Goal: Communication & Community: Participate in discussion

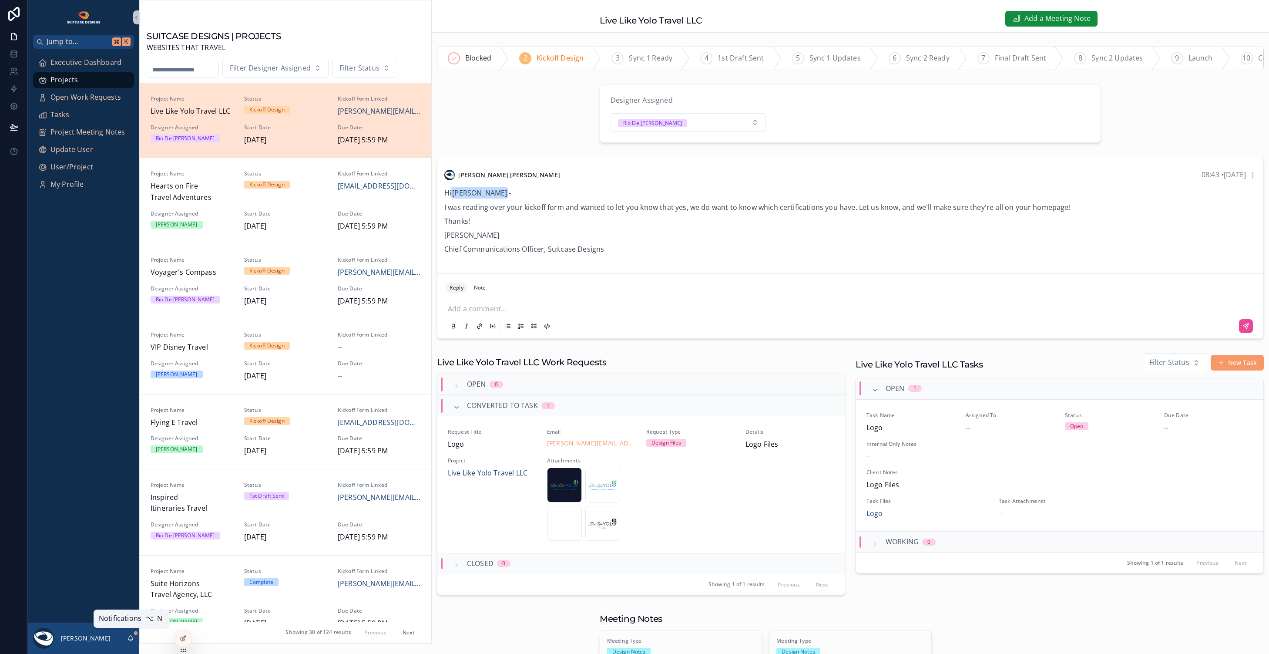
click at [130, 638] on icon "scrollable content" at bounding box center [130, 638] width 7 height 7
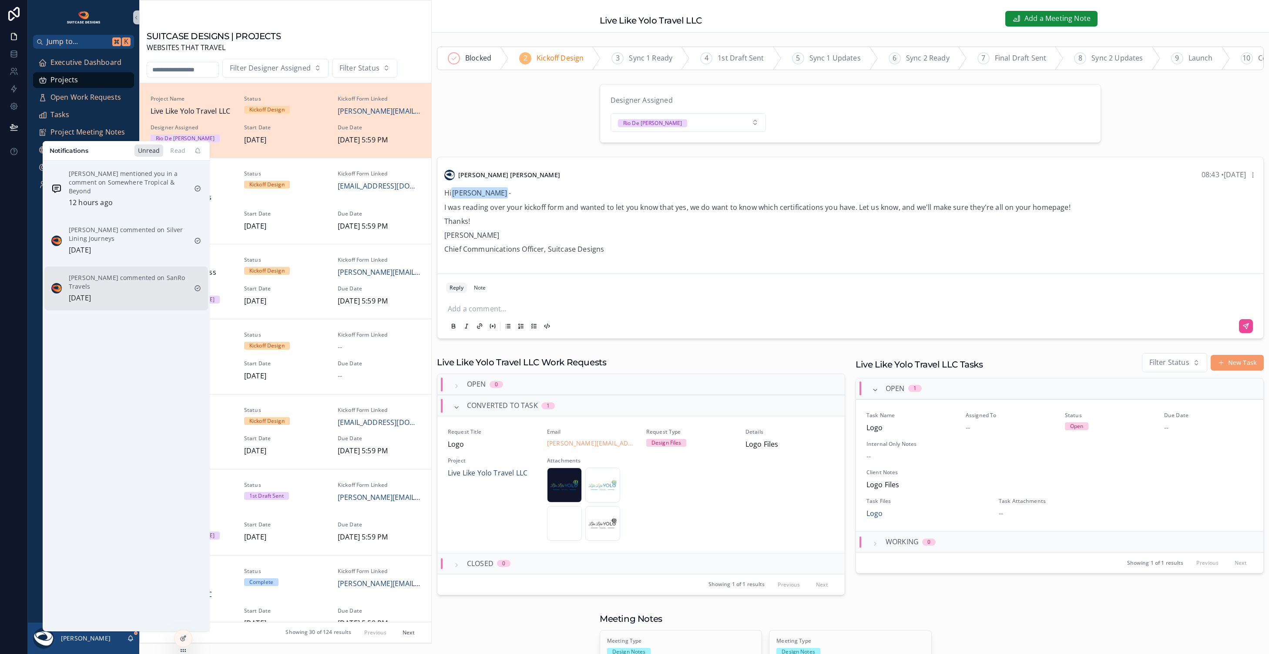
click at [141, 296] on div "[PERSON_NAME] commented on SanRo Travels [DATE]" at bounding box center [128, 288] width 118 height 30
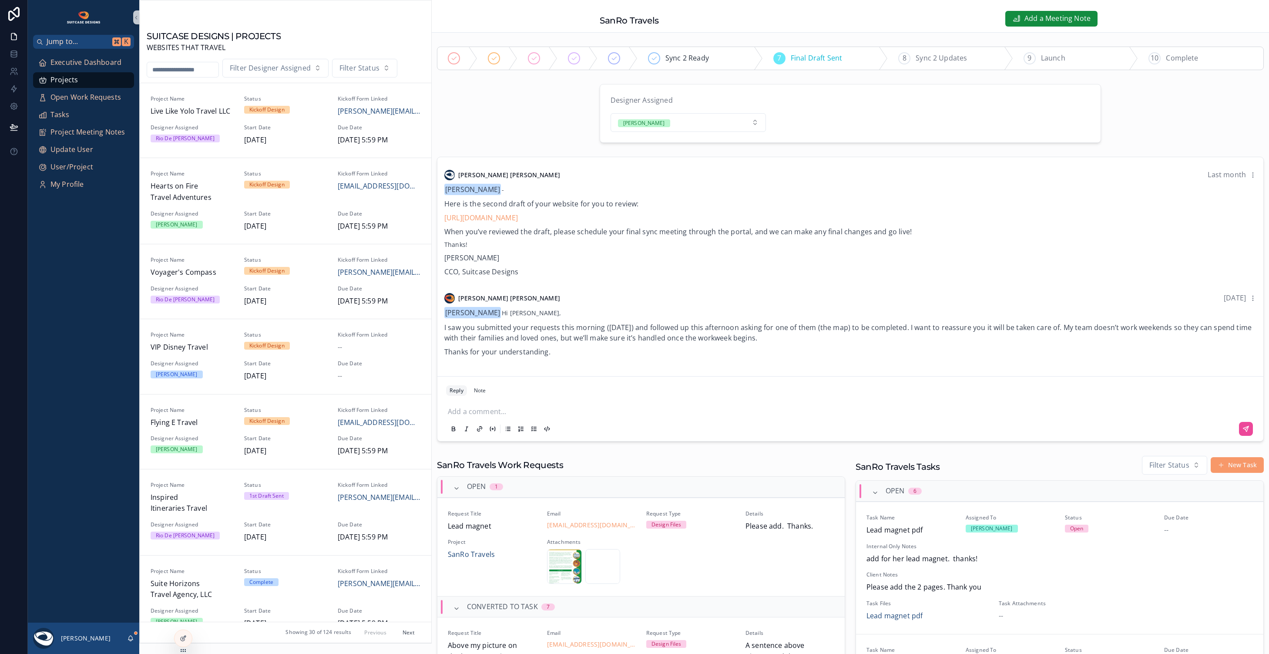
scroll to position [777, 0]
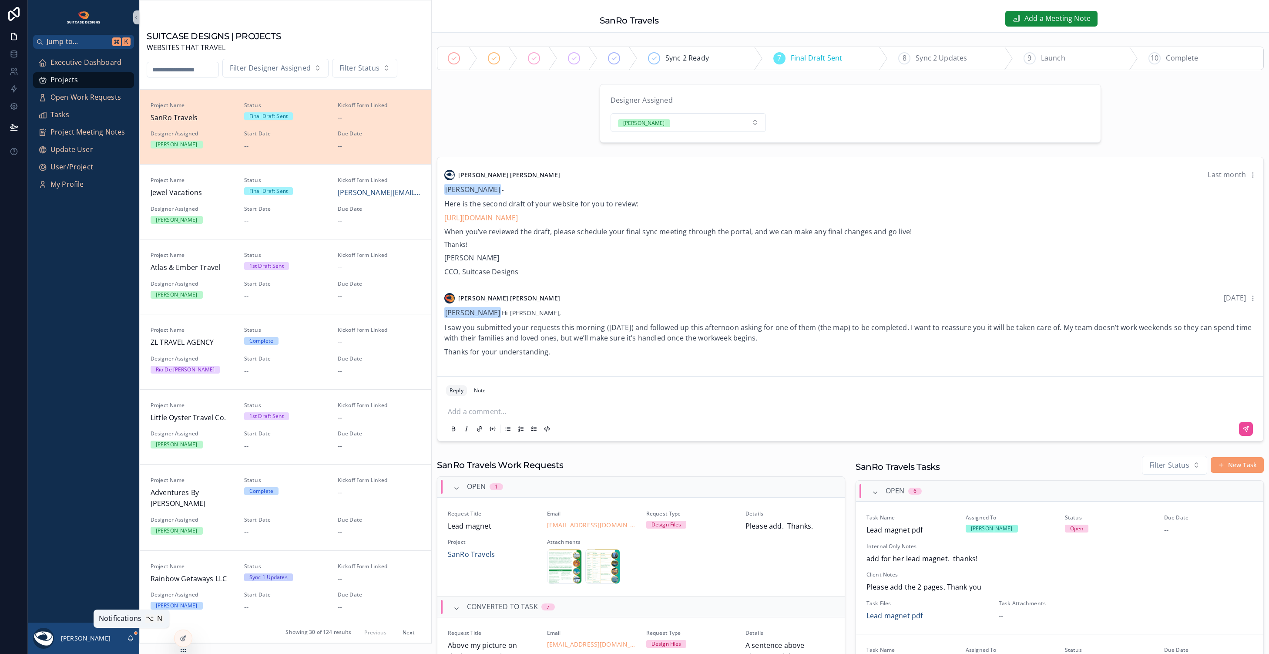
click at [130, 638] on icon "scrollable content" at bounding box center [130, 638] width 7 height 7
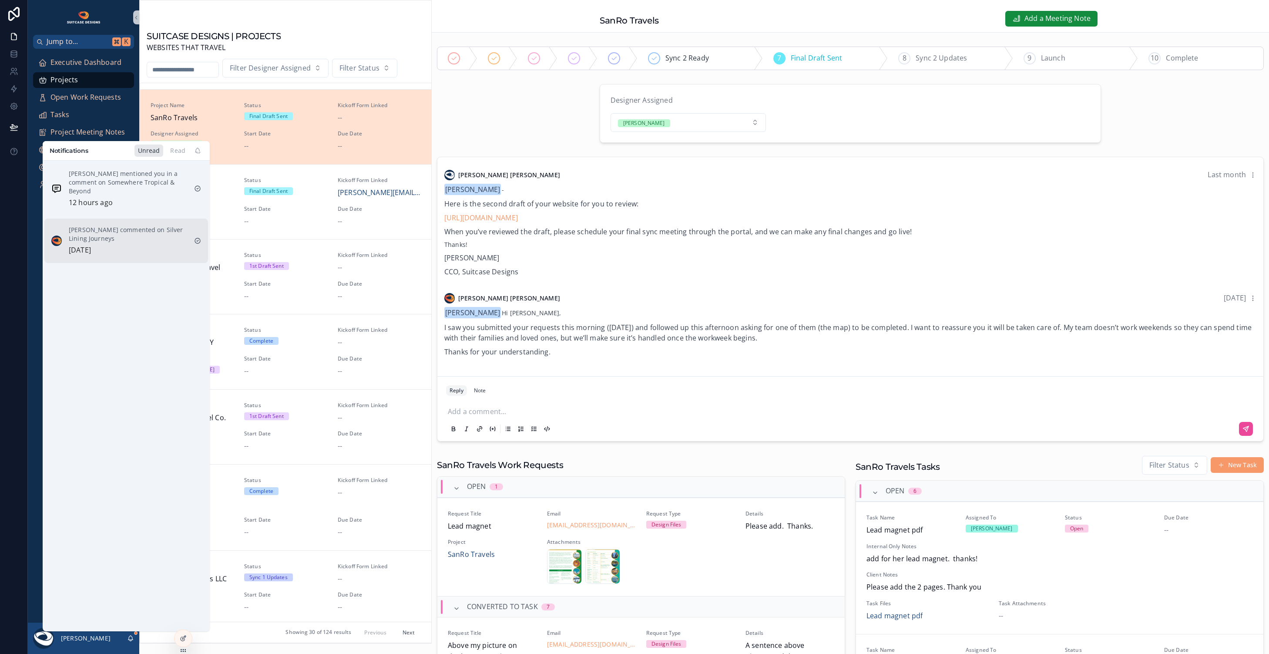
click at [119, 240] on p "[PERSON_NAME] commented on Silver Lining Journeys" at bounding box center [128, 233] width 118 height 17
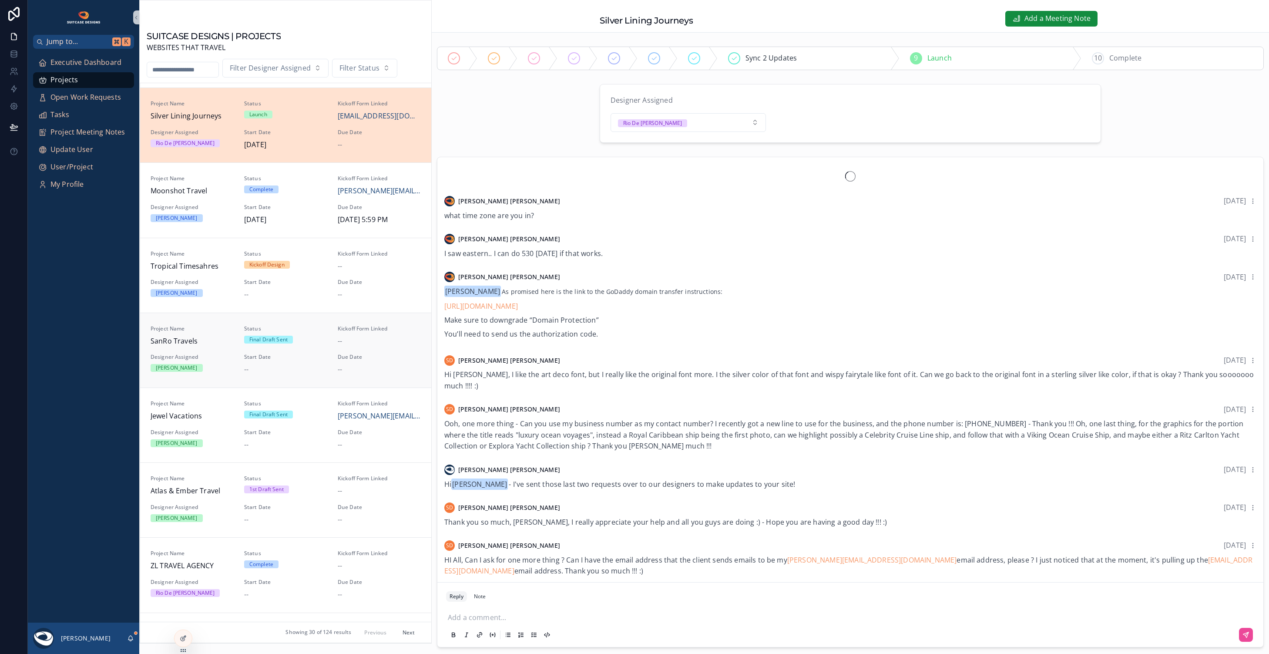
scroll to position [552, 0]
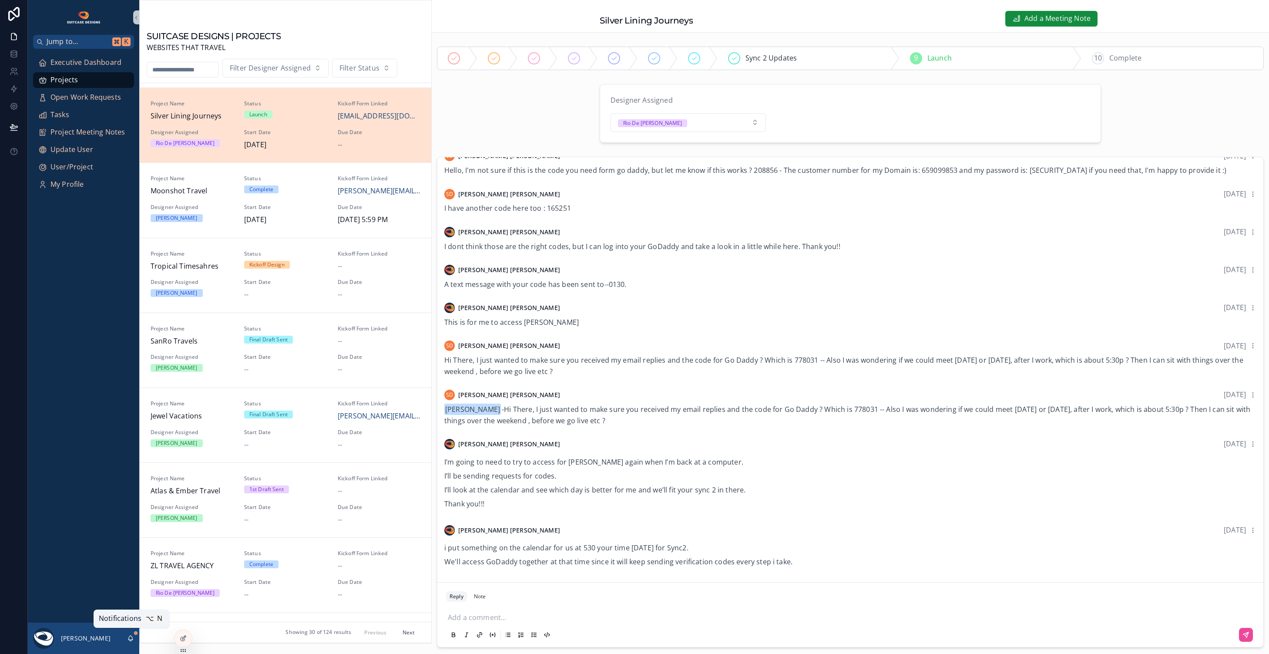
click at [131, 637] on icon "scrollable content" at bounding box center [130, 638] width 7 height 7
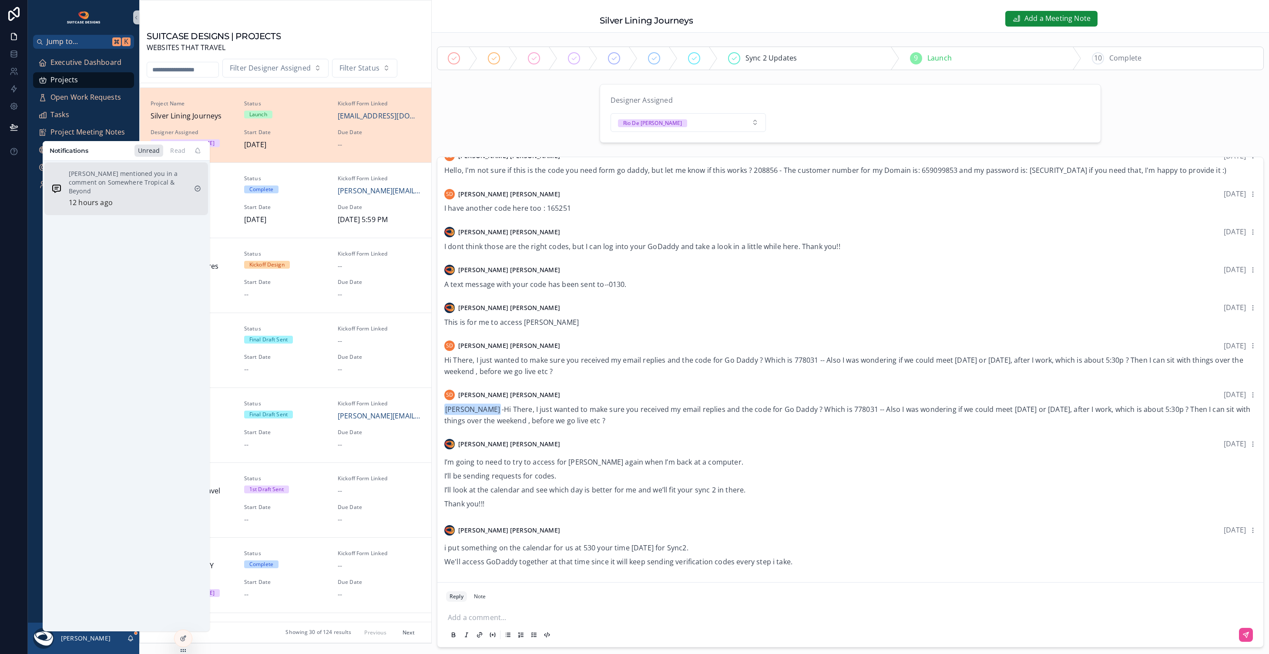
click at [145, 199] on div "[PERSON_NAME] mentioned you in a comment on Somewhere Tropical & Beyond 12 hour…" at bounding box center [128, 188] width 118 height 39
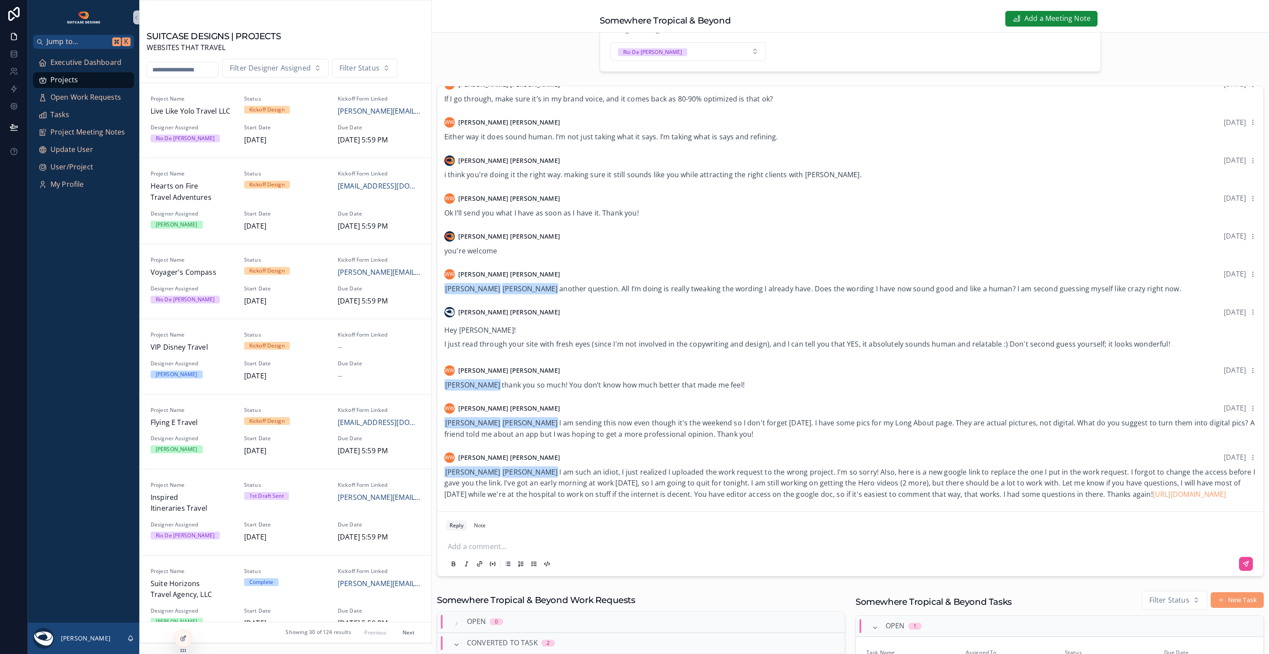
scroll to position [142, 0]
